Goal: Transaction & Acquisition: Purchase product/service

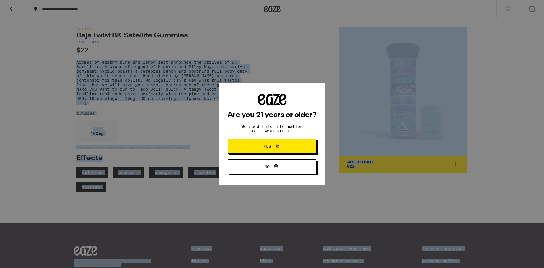
drag, startPoint x: 76, startPoint y: 65, endPoint x: 148, endPoint y: 105, distance: 82.2
click at [148, 105] on body "**********" at bounding box center [272, 156] width 544 height 313
click at [156, 102] on div "Are you 21 years or older? We need this information for legal stuff. Yes No" at bounding box center [272, 134] width 544 height 268
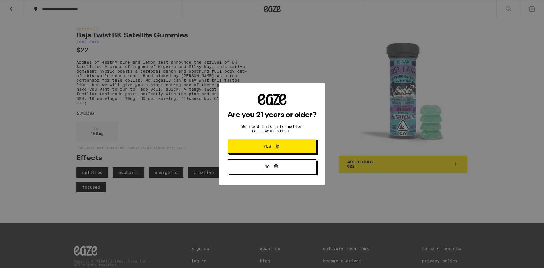
click at [281, 145] on span "Yes" at bounding box center [271, 145] width 43 height 7
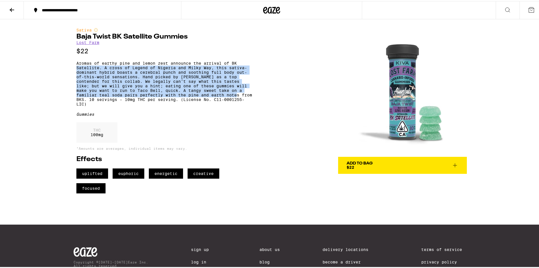
drag, startPoint x: 191, startPoint y: 99, endPoint x: 70, endPoint y: 68, distance: 124.3
click at [70, 68] on div "Sativa Baja Twist BK Satellite Gummies Lost Farm $22 Aromas of earthy pine and …" at bounding box center [272, 105] width 408 height 174
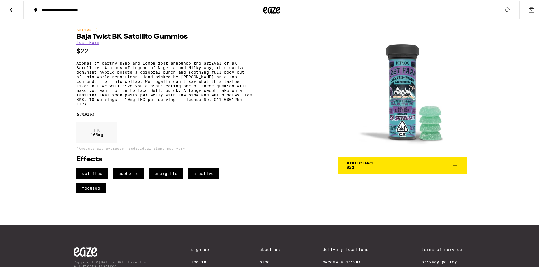
click at [71, 66] on div "Sativa Baja Twist BK Satellite Gummies Lost Farm $22 Aromas of earthy pine and …" at bounding box center [272, 105] width 408 height 174
click at [72, 64] on div "Sativa Baja Twist BK Satellite Gummies Lost Farm $22 Aromas of earthy pine and …" at bounding box center [272, 105] width 408 height 174
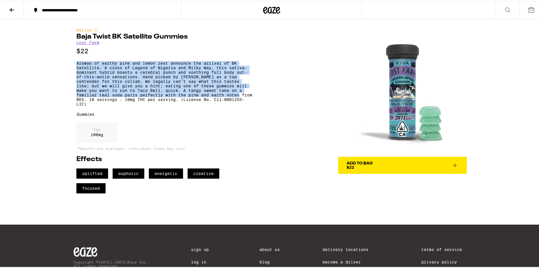
drag, startPoint x: 72, startPoint y: 64, endPoint x: 216, endPoint y: 101, distance: 148.7
click at [216, 101] on div "Sativa Baja Twist BK Satellite Gummies Lost Farm $22 Aromas of earthy pine and …" at bounding box center [272, 105] width 408 height 174
copy p "Aromas of earthy pine and lemon zest announce the arrival of BK Satellite. A cr…"
